Goal: Book appointment/travel/reservation

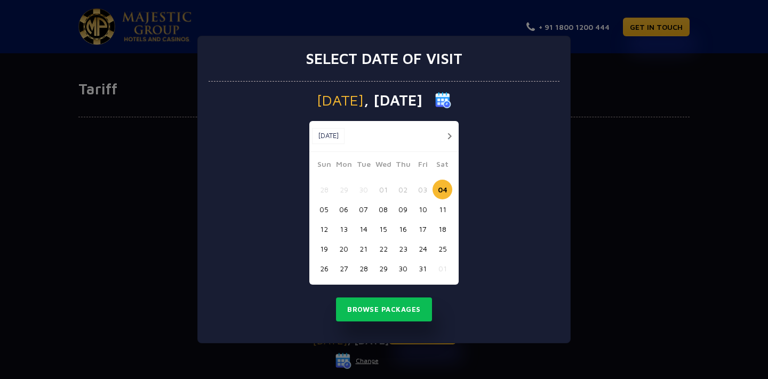
click at [422, 247] on button "24" at bounding box center [423, 249] width 20 height 20
click at [390, 308] on button "Browse Packages" at bounding box center [384, 309] width 96 height 25
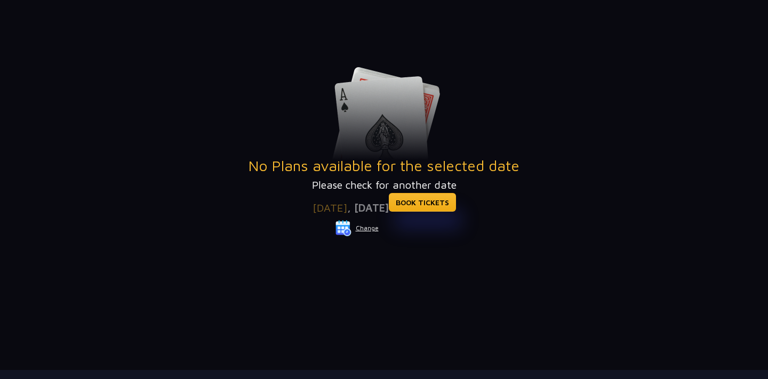
scroll to position [134, 0]
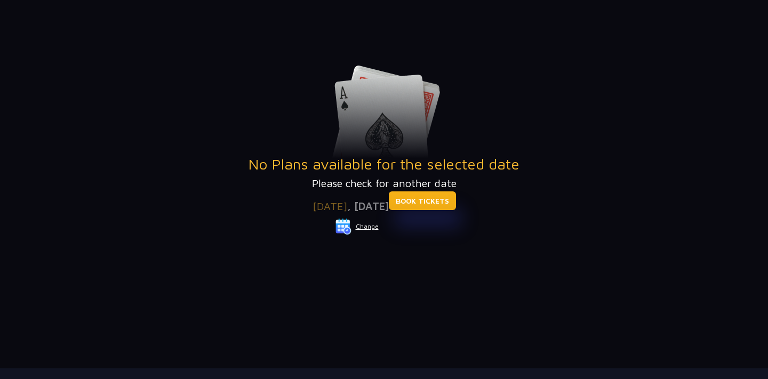
click at [446, 202] on link "BOOK TICKETS" at bounding box center [422, 200] width 67 height 19
click at [372, 227] on button "Change" at bounding box center [357, 226] width 44 height 17
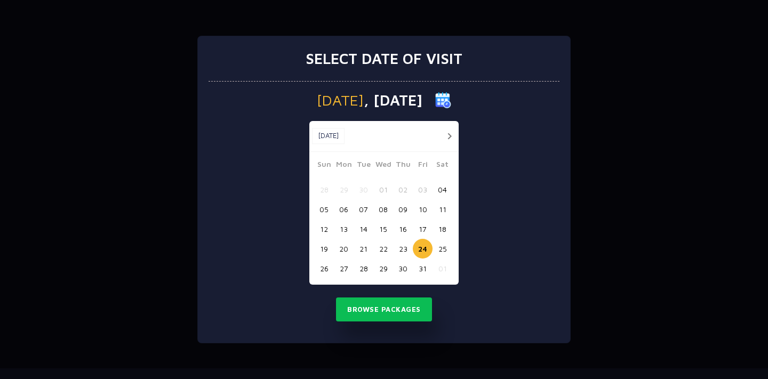
click at [440, 249] on button "25" at bounding box center [442, 249] width 20 height 20
click at [327, 267] on button "26" at bounding box center [324, 269] width 20 height 20
click at [384, 313] on button "Browse Packages" at bounding box center [384, 309] width 96 height 25
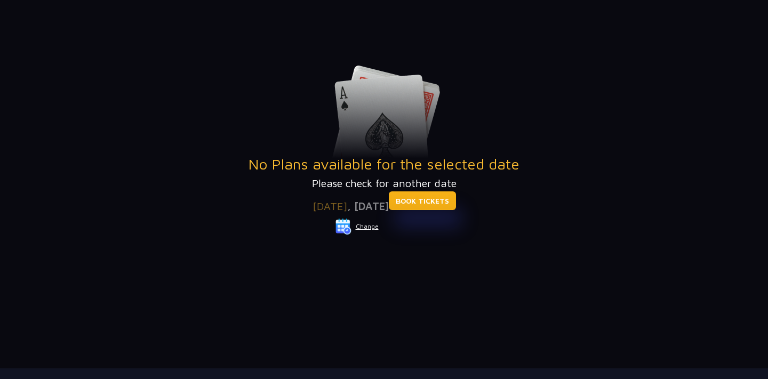
click at [437, 201] on link "BOOK TICKETS" at bounding box center [422, 200] width 67 height 19
